Goal: Task Accomplishment & Management: Manage account settings

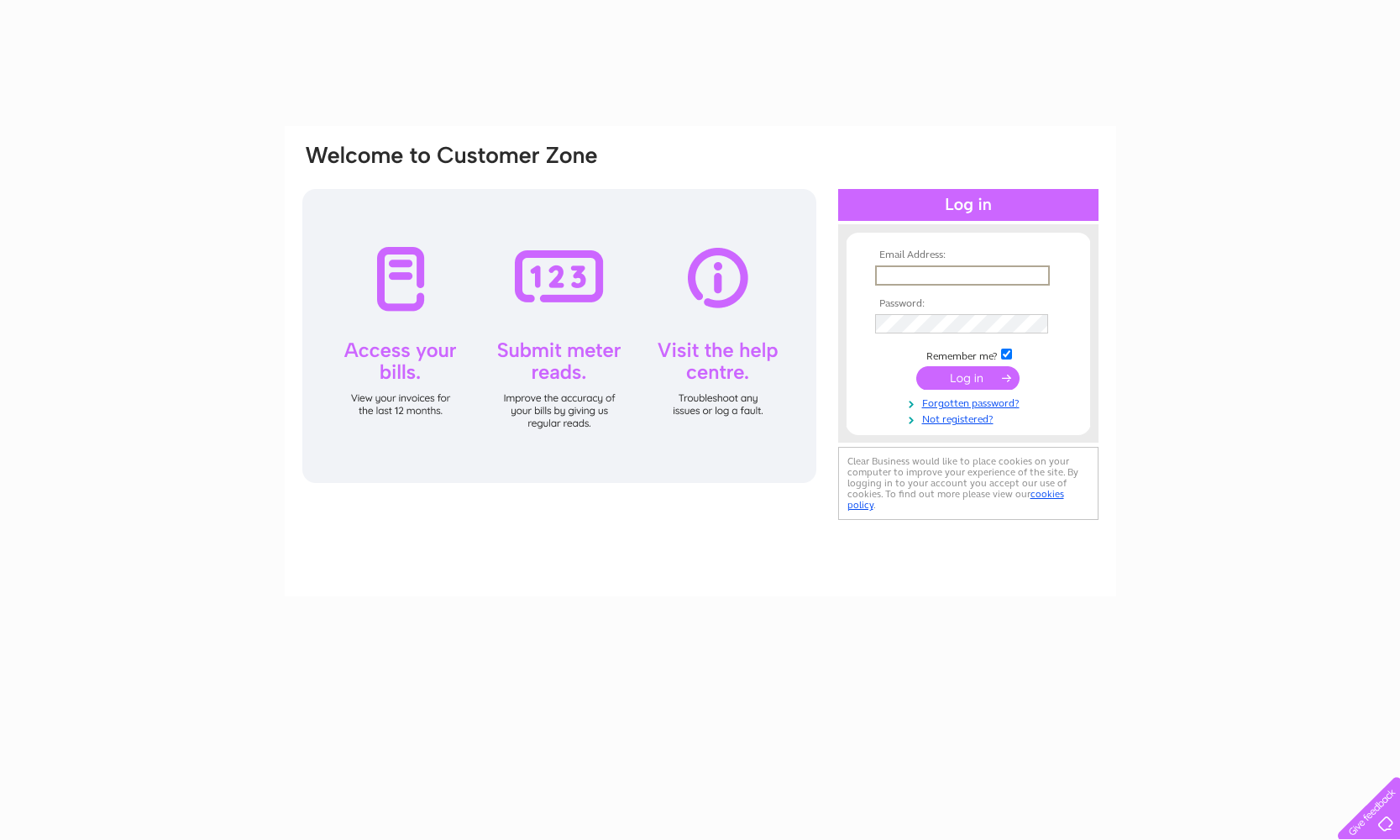
type input "mike@bondaframe.co.uk"
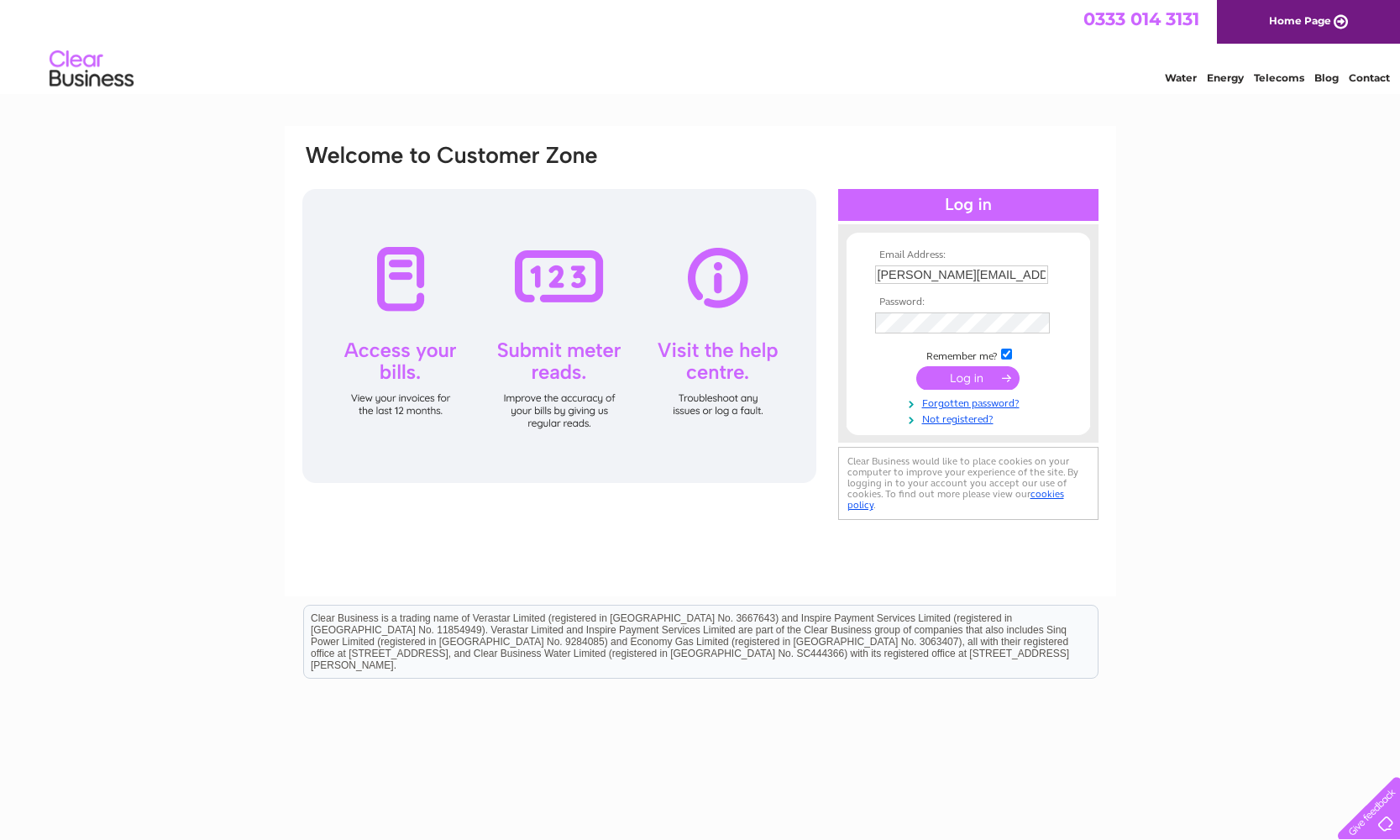
click at [944, 373] on input "submit" at bounding box center [968, 378] width 103 height 23
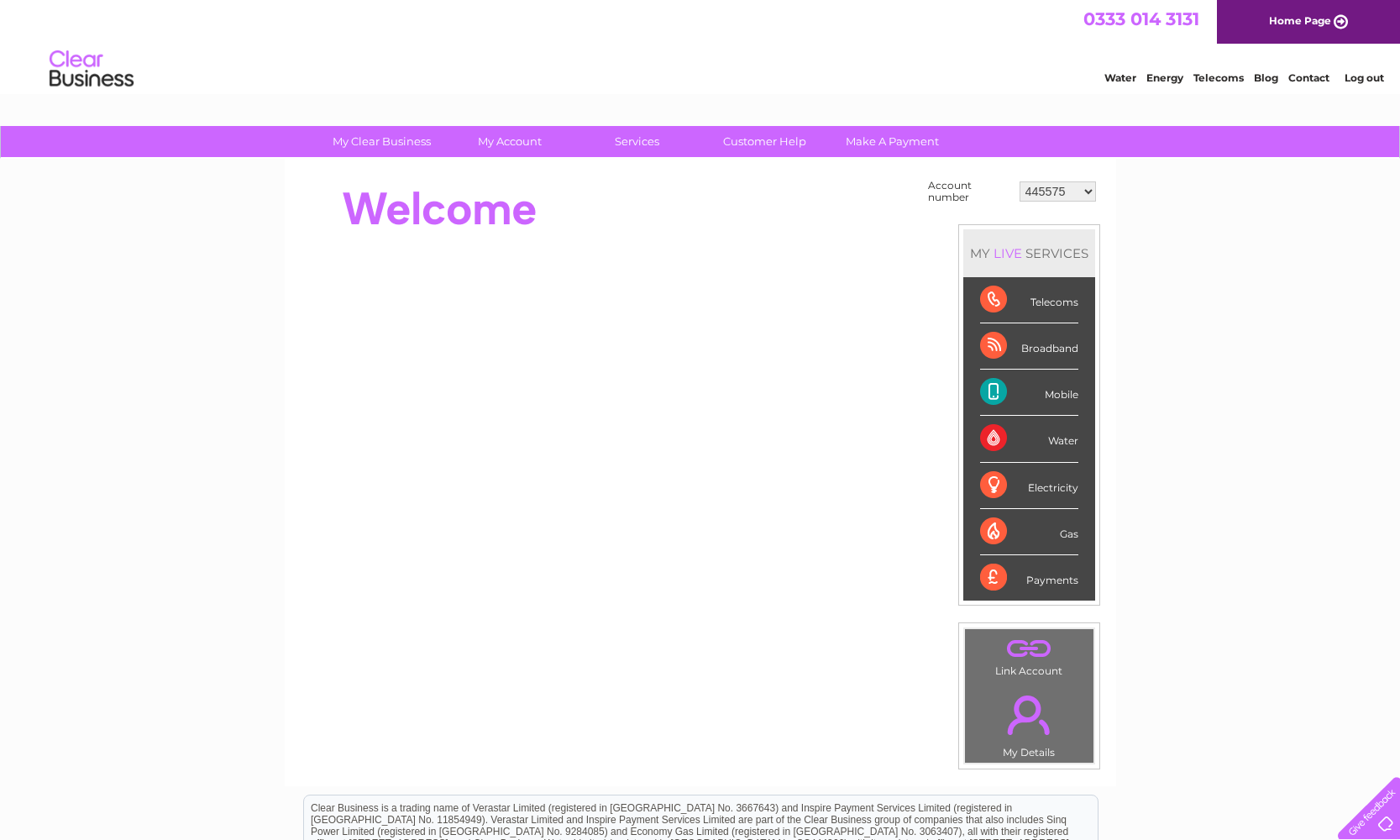
select select "30297979"
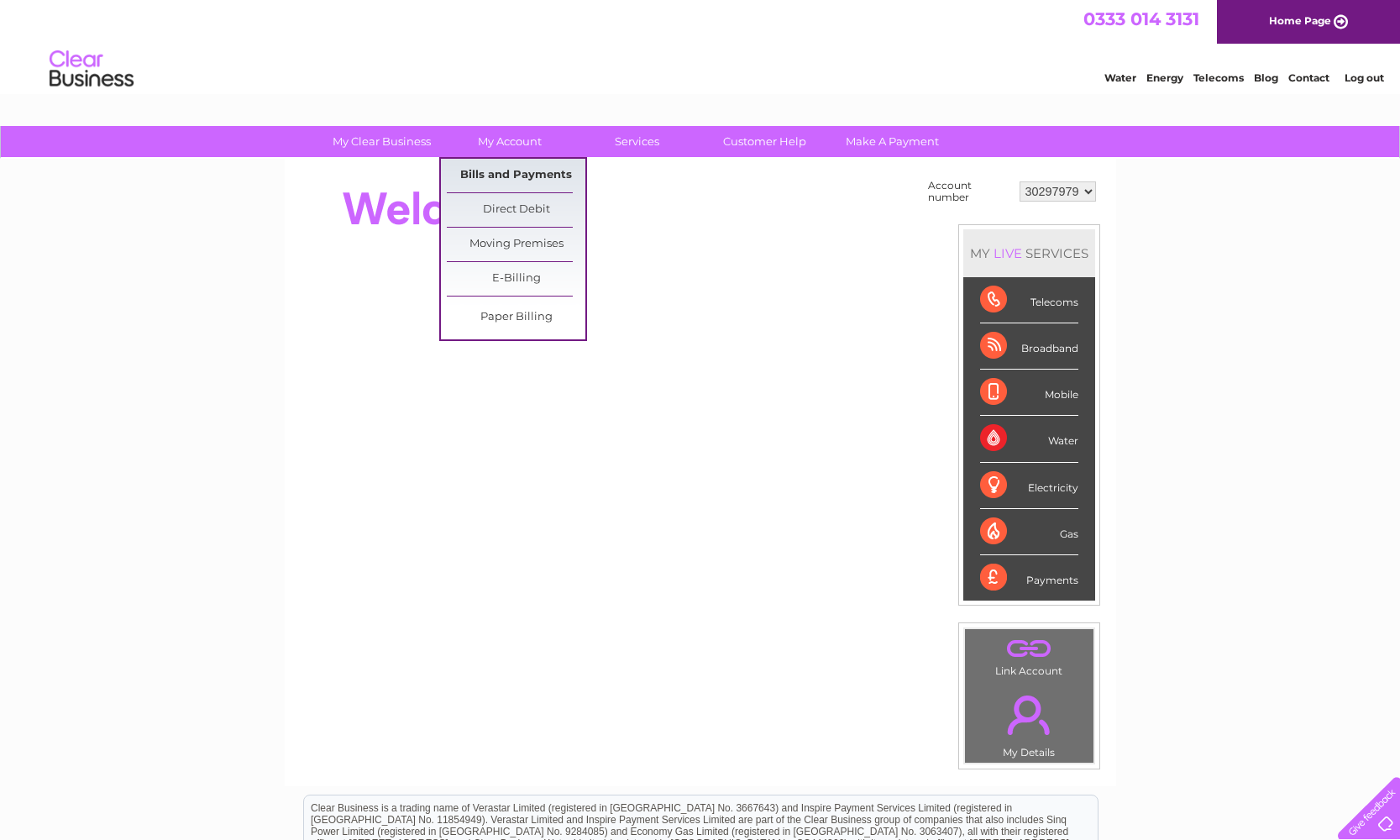
click at [499, 172] on link "Bills and Payments" at bounding box center [516, 176] width 139 height 33
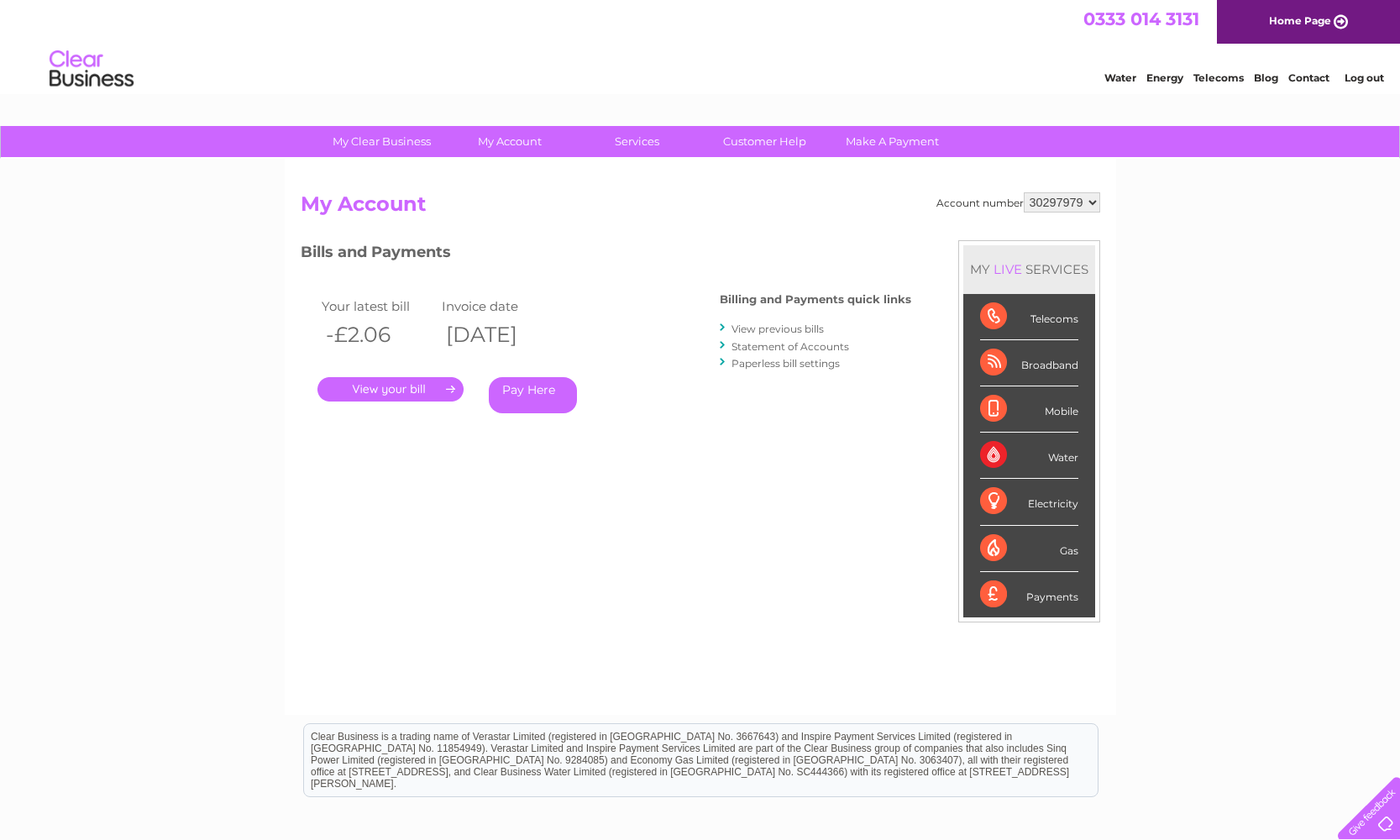
click at [776, 325] on link "View previous bills" at bounding box center [778, 329] width 93 height 13
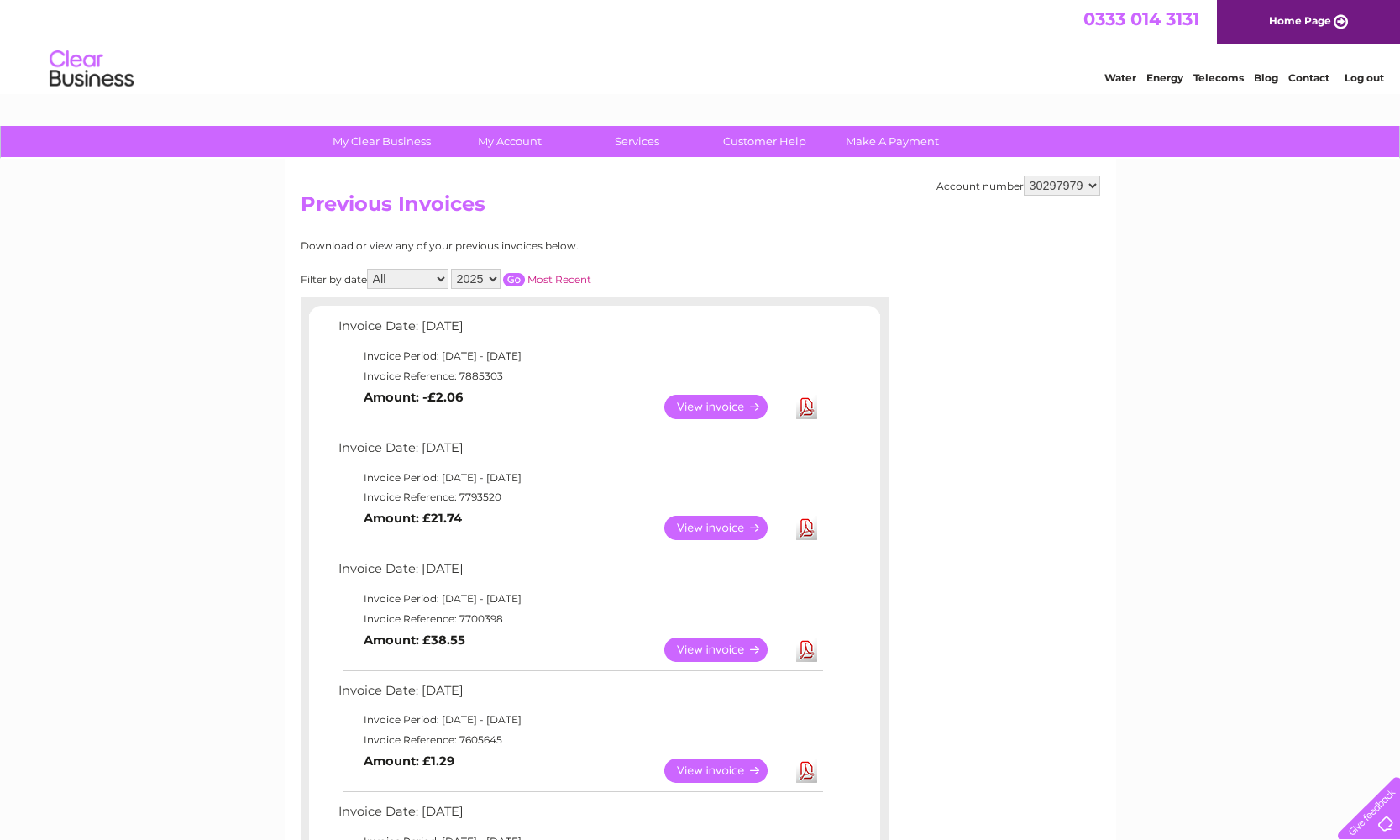
select select "2024"
click at [492, 298] on div at bounding box center [594, 305] width 587 height 17
click at [500, 272] on select "2025 2024" at bounding box center [475, 278] width 50 height 20
click at [525, 274] on input "button" at bounding box center [514, 280] width 21 height 14
click at [699, 403] on link "View" at bounding box center [726, 407] width 124 height 24
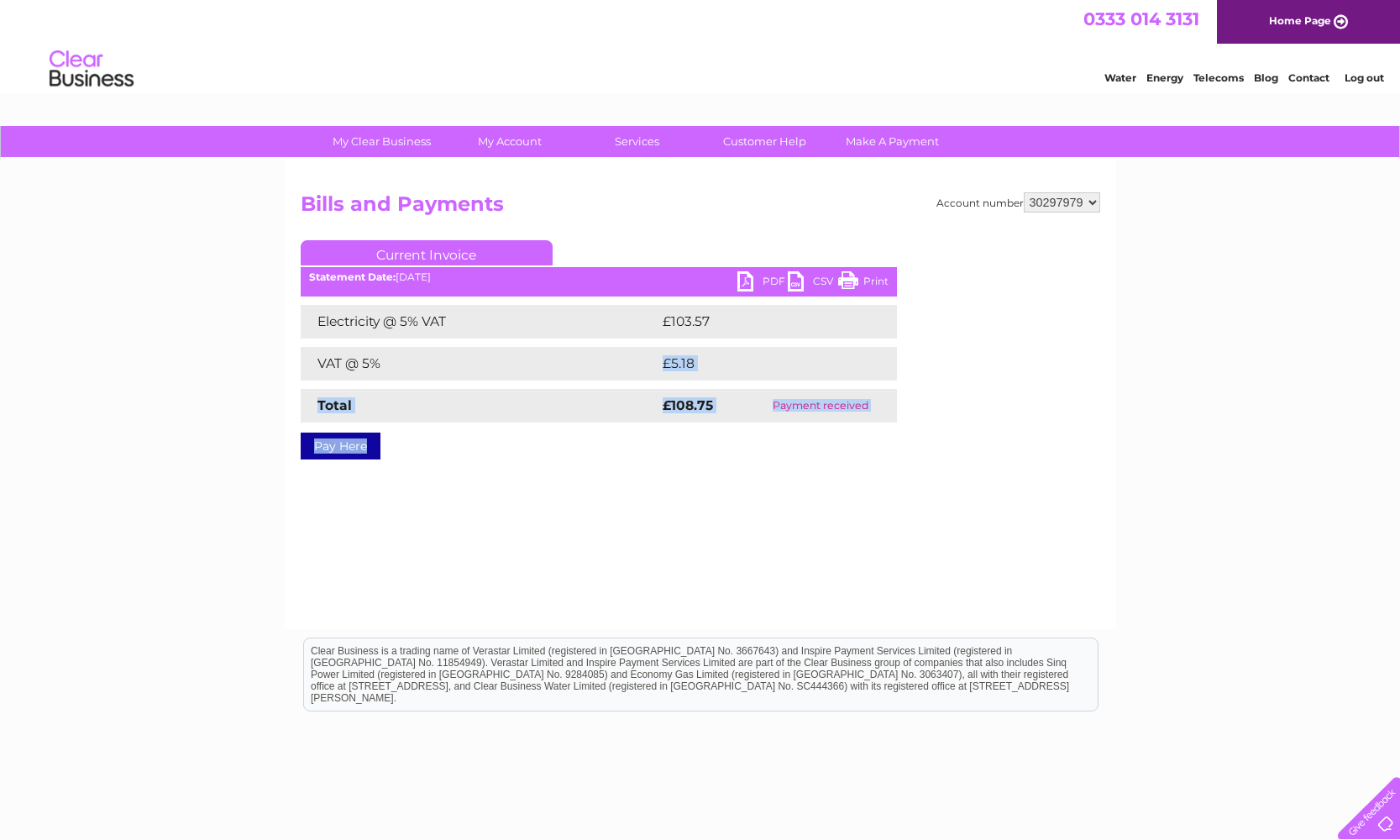
drag, startPoint x: 646, startPoint y: 463, endPoint x: 655, endPoint y: 376, distance: 87.5
click at [655, 376] on div "Account number 445575 30297979 Bills and Payments Current Invoice PDF CSV Print" at bounding box center [700, 394] width 831 height 470
